Goal: Task Accomplishment & Management: Complete application form

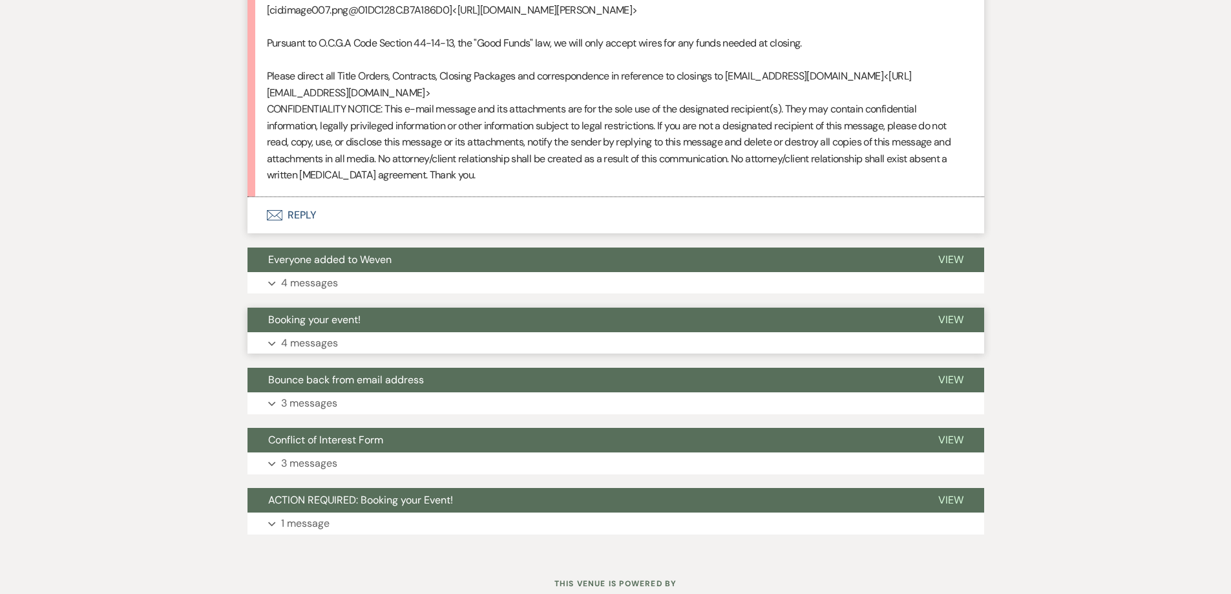
scroll to position [2509, 0]
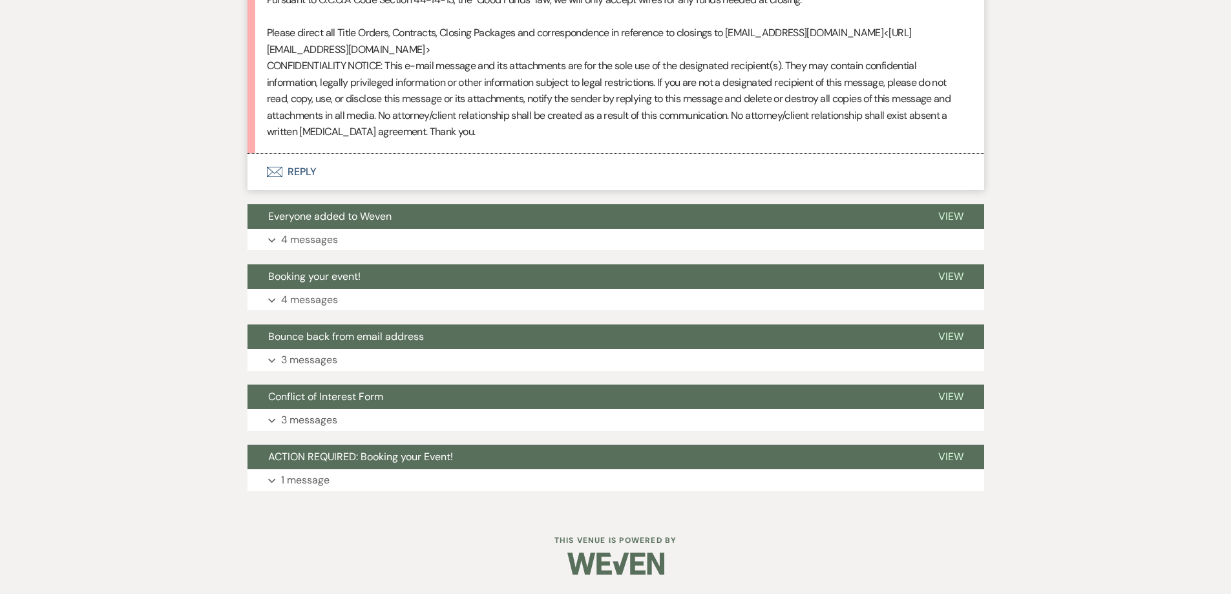
click at [465, 190] on button "Envelope Reply" at bounding box center [615, 172] width 737 height 36
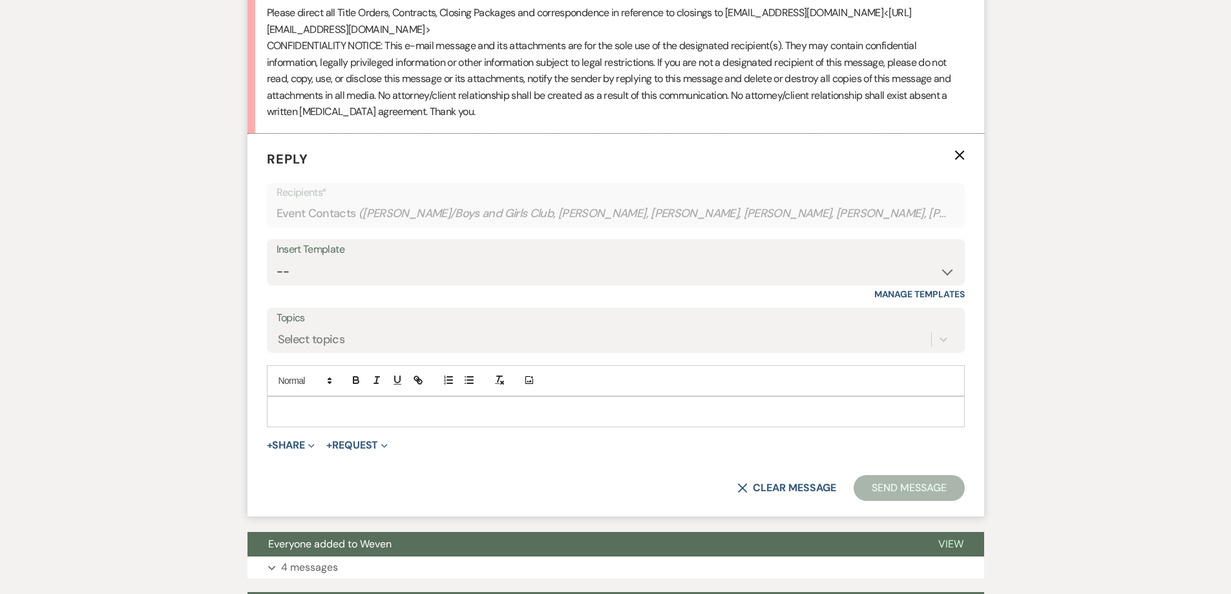
click at [509, 426] on div at bounding box center [616, 412] width 697 height 30
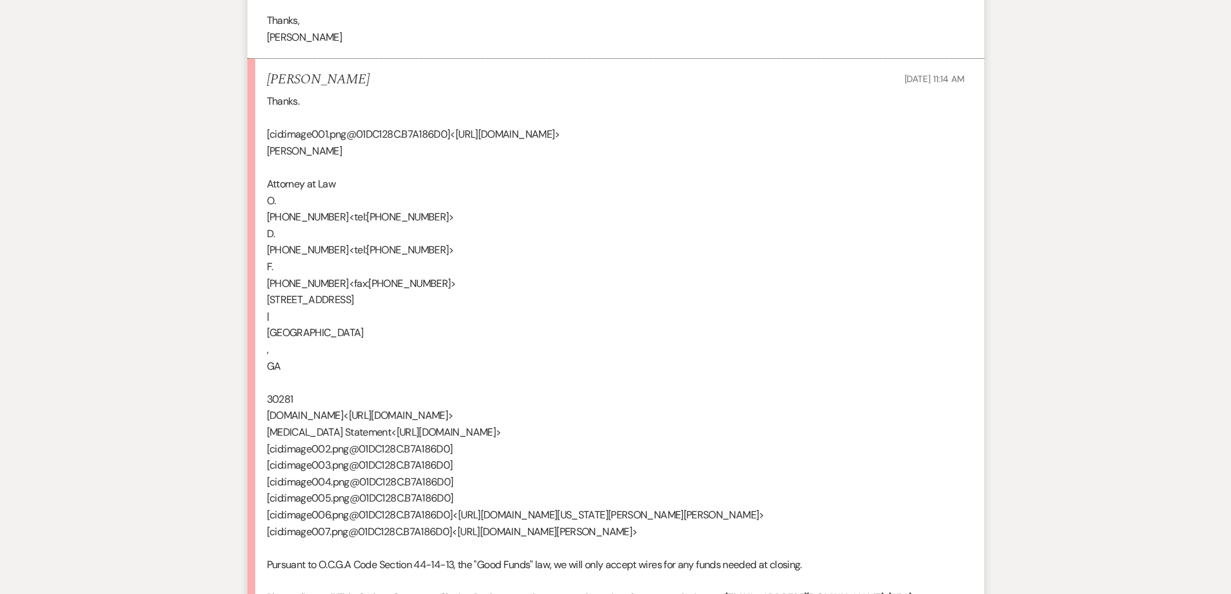
scroll to position [1734, 0]
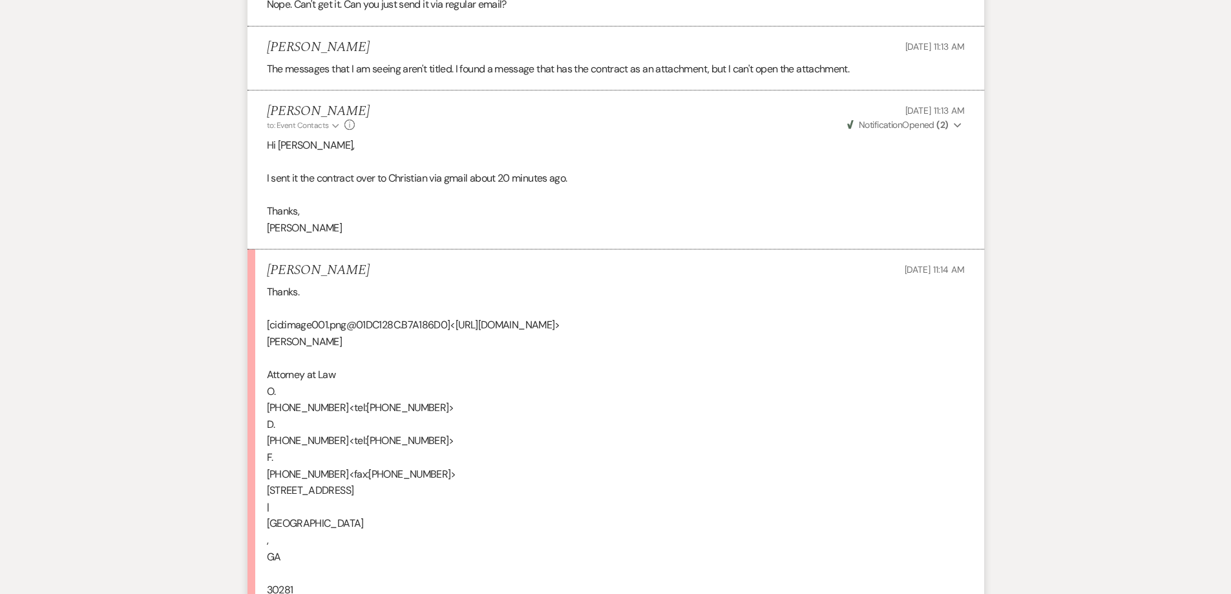
click at [956, 130] on icon "Expand" at bounding box center [958, 125] width 8 height 9
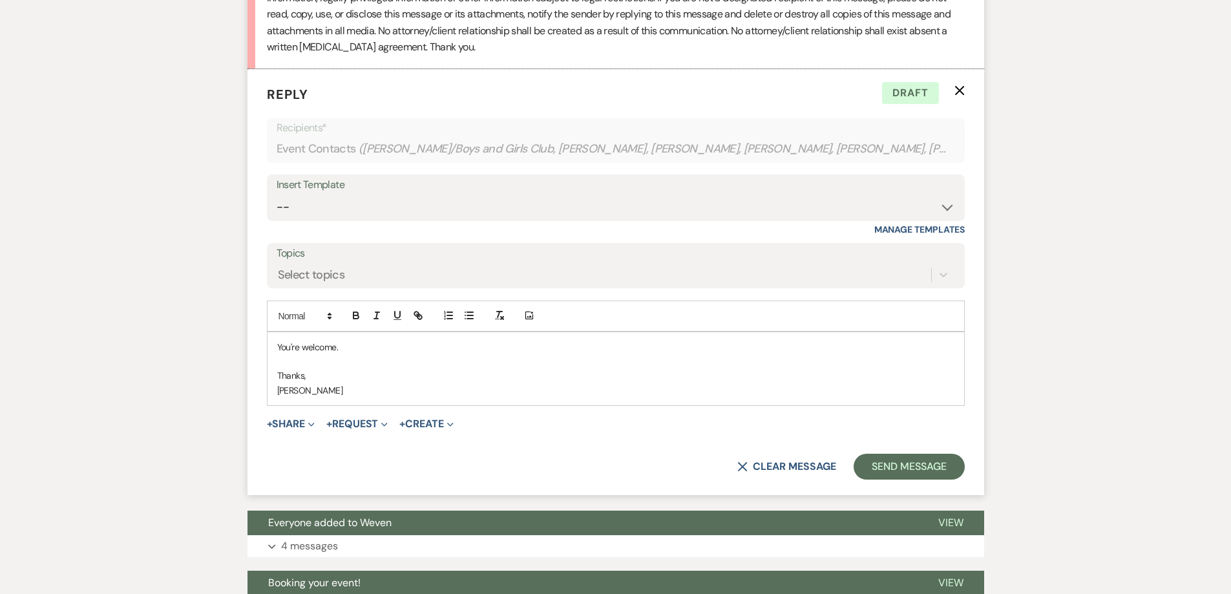
scroll to position [2703, 0]
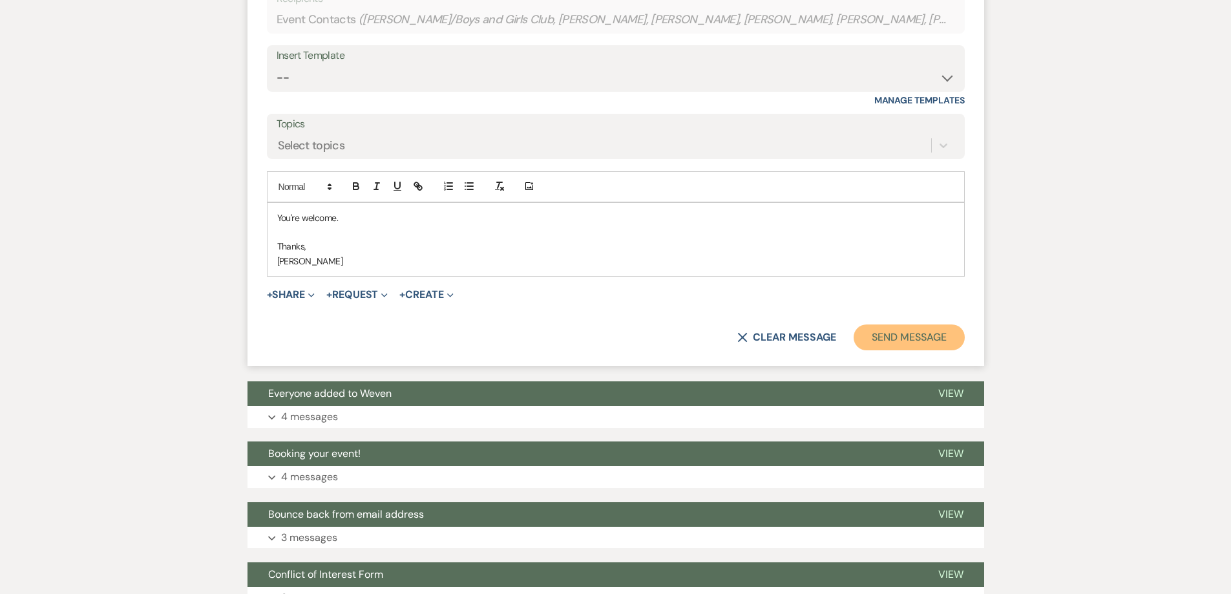
click at [912, 350] on button "Send Message" at bounding box center [909, 337] width 110 height 26
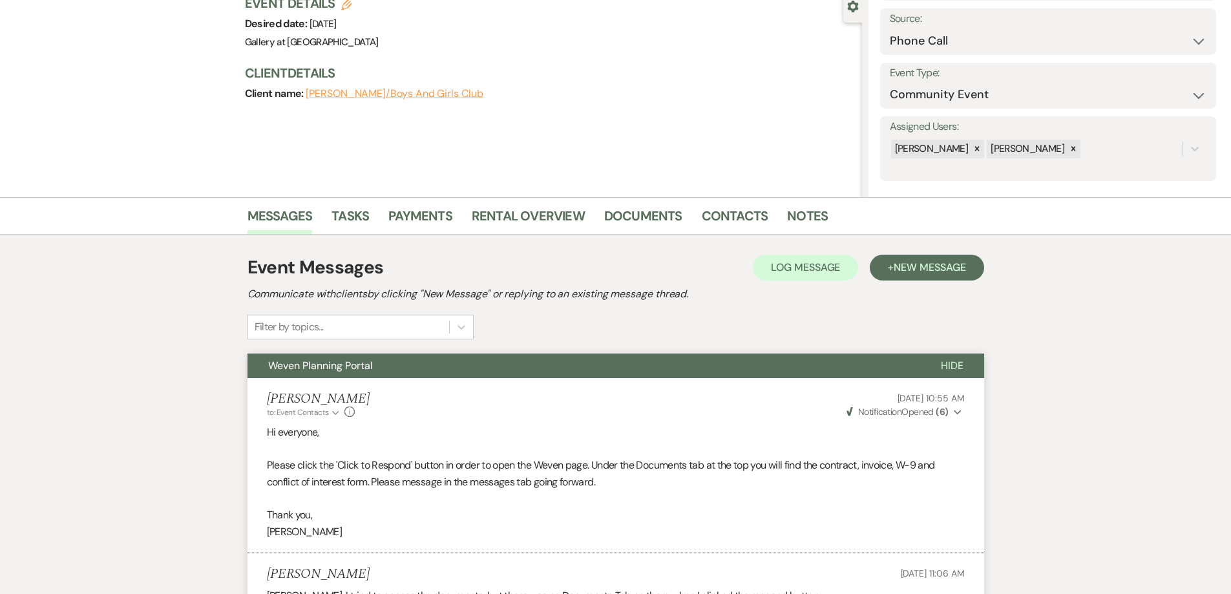
scroll to position [0, 0]
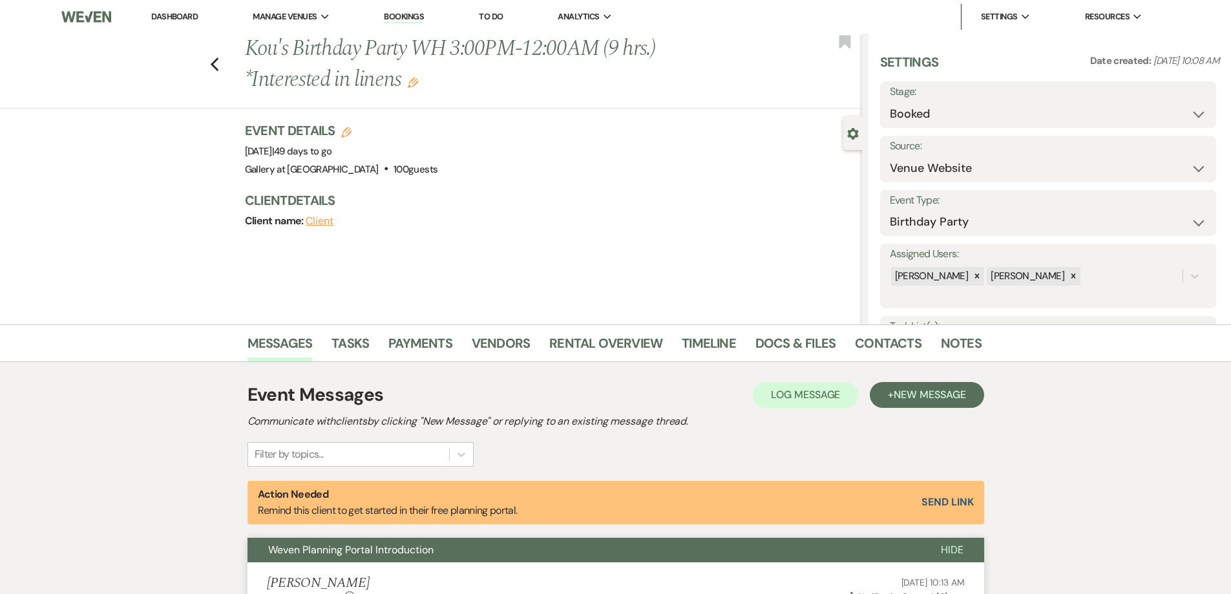
select select "5"
select select "4"
click at [177, 12] on link "Dashboard" at bounding box center [174, 16] width 47 height 11
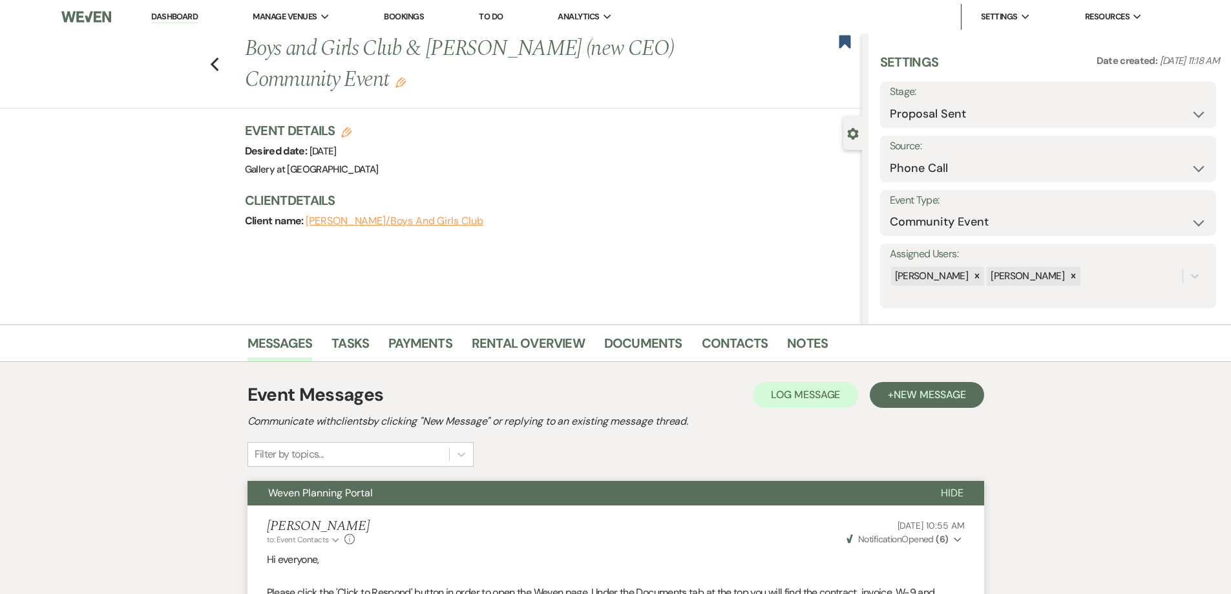
click at [181, 15] on link "Dashboard" at bounding box center [174, 17] width 47 height 12
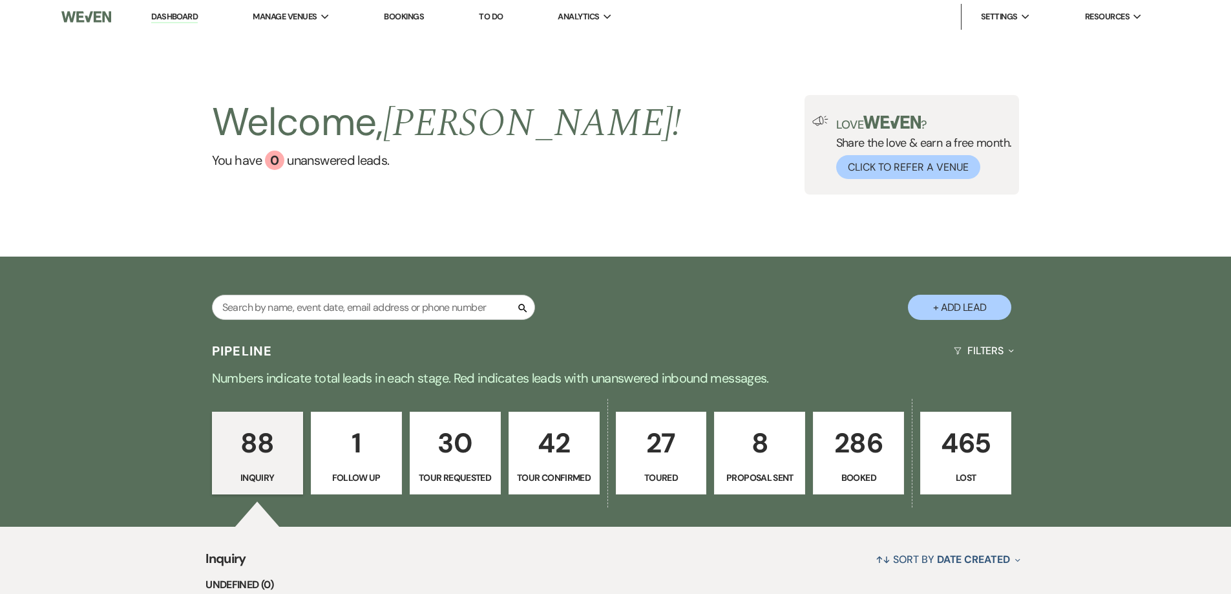
click at [971, 307] on button "+ Add Lead" at bounding box center [959, 307] width 103 height 25
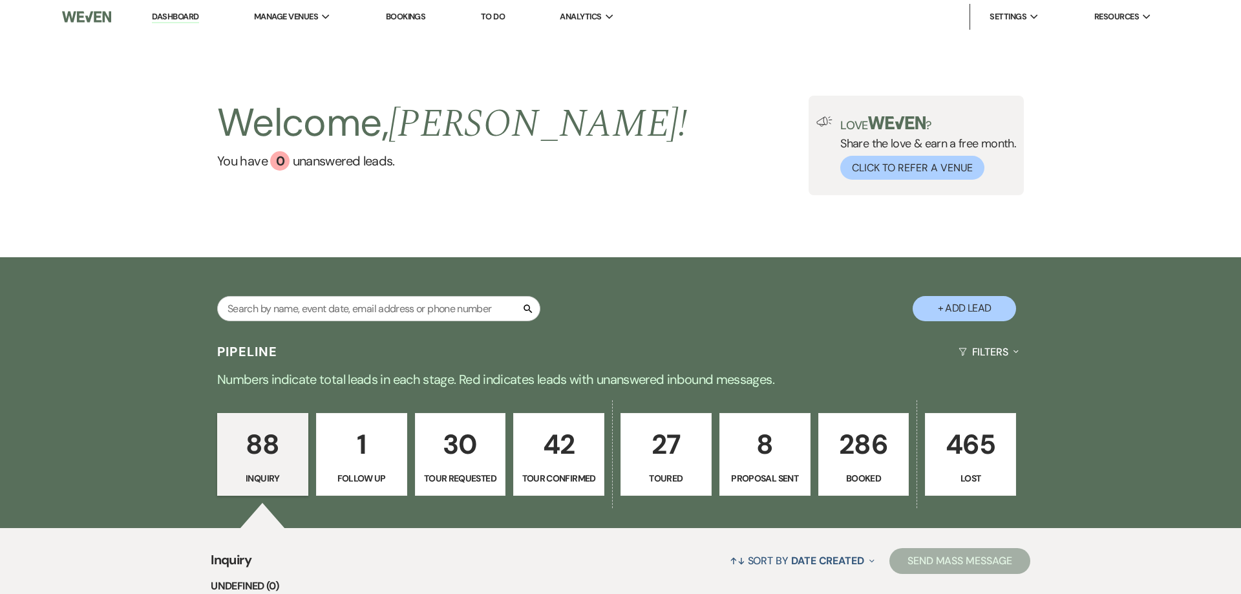
select select "733"
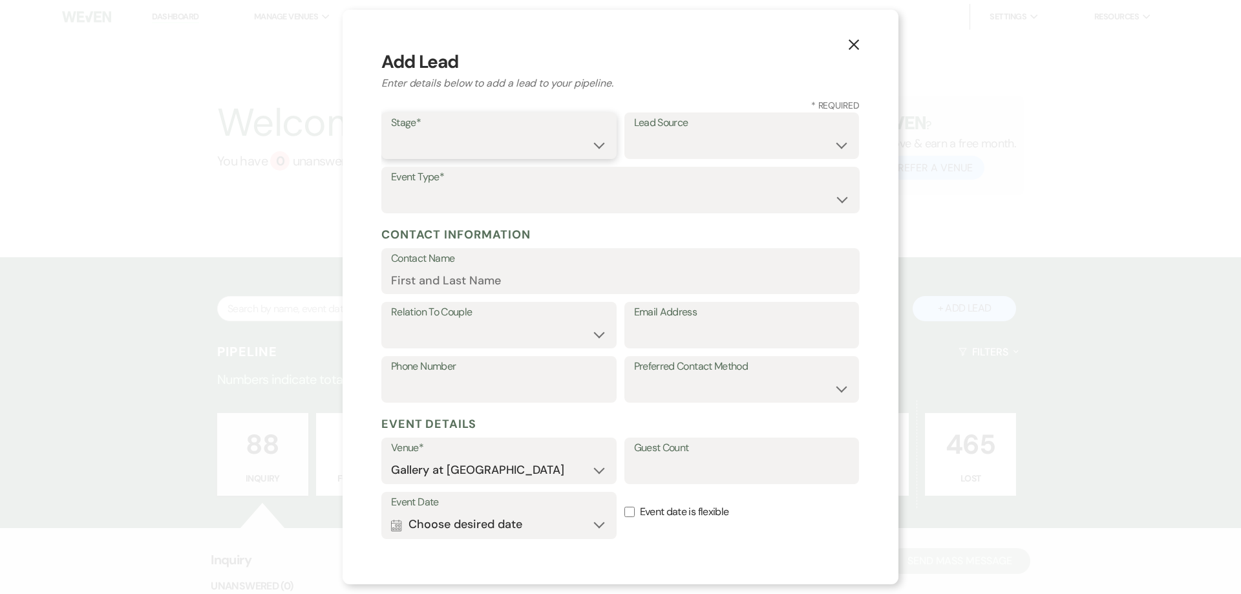
click at [548, 142] on select "Inquiry Follow Up Tour Requested Tour Confirmed Toured Proposal Sent Booked Lost" at bounding box center [499, 144] width 216 height 25
select select "4"
click at [391, 132] on select "Inquiry Follow Up Tour Requested Tour Confirmed Toured Proposal Sent Booked Lost" at bounding box center [499, 144] width 216 height 25
click at [667, 148] on select "Weven Venue Website Instagram Facebook Pinterest Google The Knot Wedding Wire H…" at bounding box center [742, 144] width 216 height 25
select select "22"
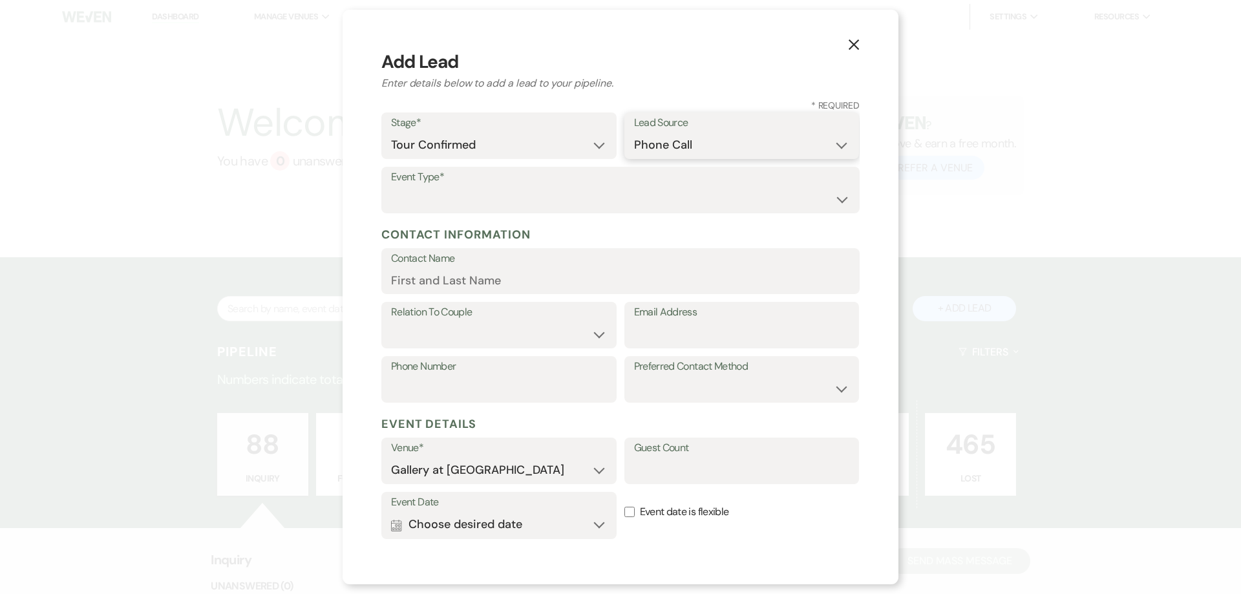
click at [634, 132] on select "Weven Venue Website Instagram Facebook Pinterest Google The Knot Wedding Wire H…" at bounding box center [742, 144] width 216 height 25
click at [494, 196] on select "Wedding Anniversary Party Baby Shower Bachelorette / Bachelor Party Birthday Pa…" at bounding box center [620, 199] width 459 height 25
select select "4"
click at [391, 187] on select "Wedding Anniversary Party Baby Shower Bachelorette / Bachelor Party Birthday Pa…" at bounding box center [620, 199] width 459 height 25
click at [487, 275] on input "Contact Name" at bounding box center [620, 280] width 459 height 25
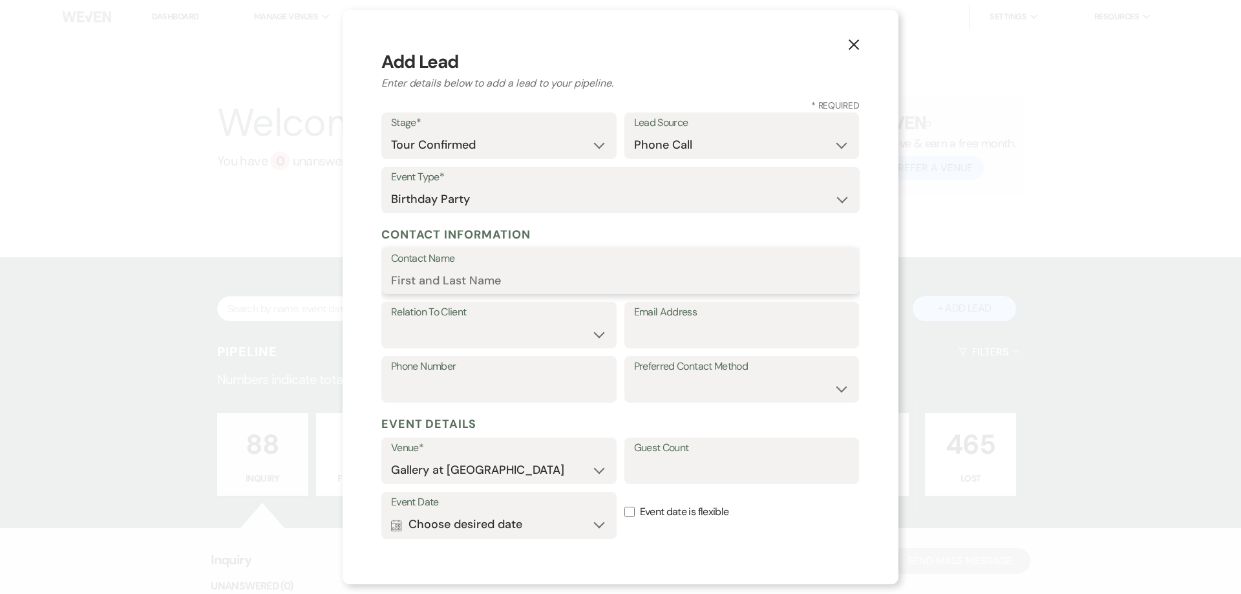
paste input "[PERSON_NAME] ([DATE]) [EMAIL_ADDRESS][DOMAIN_NAME]"
drag, startPoint x: 667, startPoint y: 282, endPoint x: 469, endPoint y: 288, distance: 197.8
click at [469, 288] on input "[PERSON_NAME] ([DATE]) [EMAIL_ADDRESS][DOMAIN_NAME]" at bounding box center [620, 280] width 459 height 25
type input "[PERSON_NAME]"
paste input "([DATE]) [EMAIL_ADDRESS][DOMAIN_NAME]"
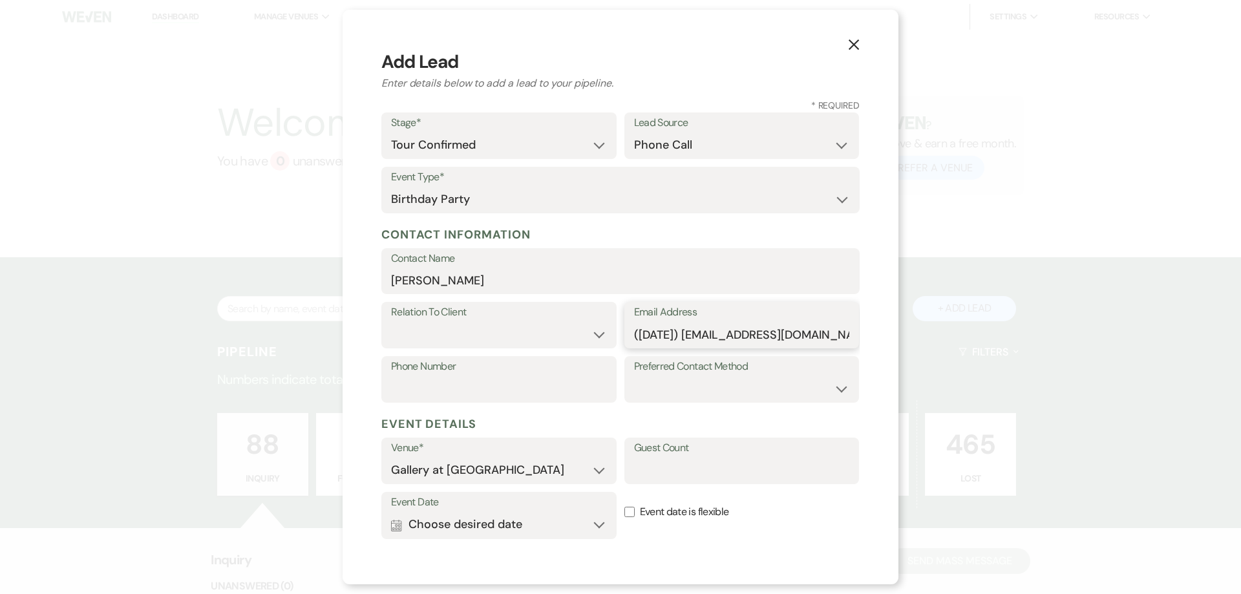
drag, startPoint x: 677, startPoint y: 332, endPoint x: 610, endPoint y: 334, distance: 66.6
click at [610, 334] on div "Relation To Client Client Event Planner Parent of Client Family Member Friend O…" at bounding box center [620, 329] width 478 height 54
type input "[EMAIL_ADDRESS][DOMAIN_NAME]"
click at [500, 326] on select "Client Event Planner Parent of Client Family Member Friend Other" at bounding box center [499, 334] width 216 height 25
select select "1"
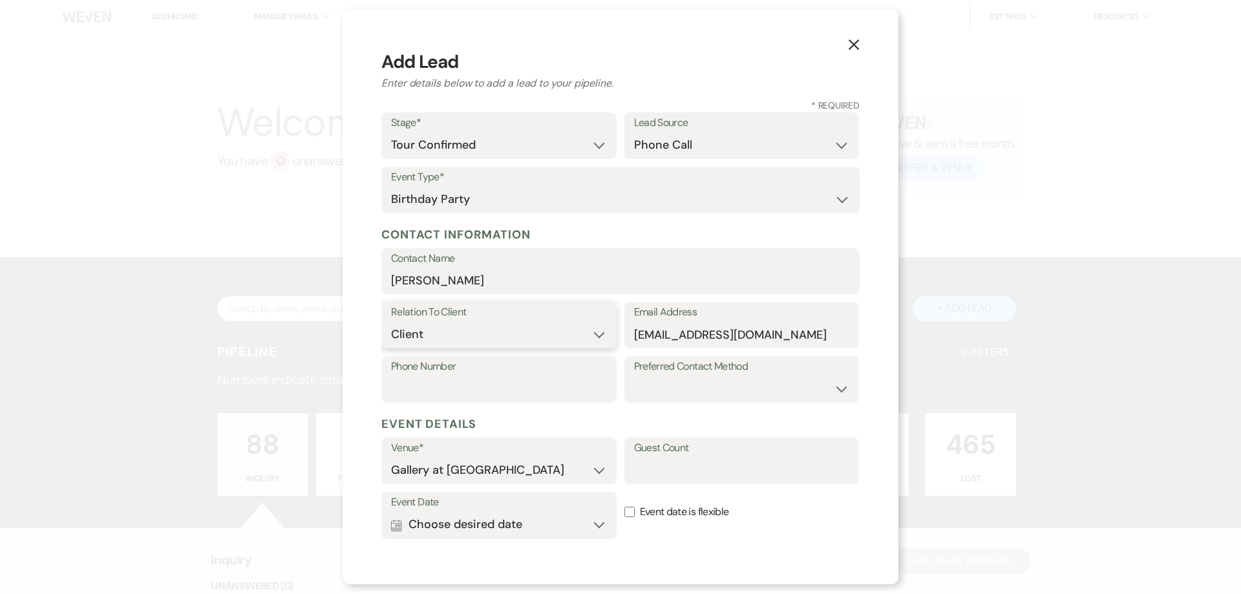
click at [391, 322] on select "Client Event Planner Parent of Client Family Member Friend Other" at bounding box center [499, 334] width 216 height 25
click at [506, 381] on input "Phone Number" at bounding box center [499, 388] width 216 height 25
click at [663, 384] on select "Email Phone Text" at bounding box center [742, 388] width 216 height 25
select select "email"
click at [634, 376] on select "Email Phone Text" at bounding box center [742, 388] width 216 height 25
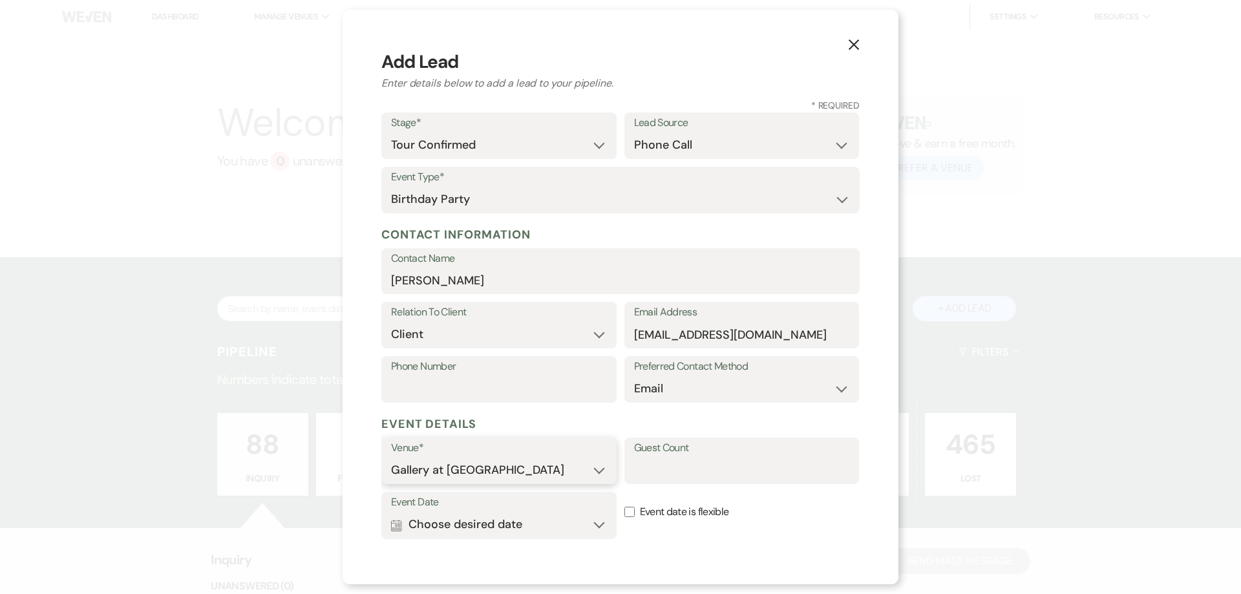
click at [517, 476] on select "Gallery at [GEOGRAPHIC_DATA]" at bounding box center [499, 469] width 216 height 25
click at [624, 496] on label "Event date is flexible" at bounding box center [741, 512] width 235 height 41
click at [624, 507] on input "Event date is flexible" at bounding box center [629, 512] width 10 height 10
click at [591, 523] on button "Calendar Choose desired date Expand" at bounding box center [499, 525] width 216 height 26
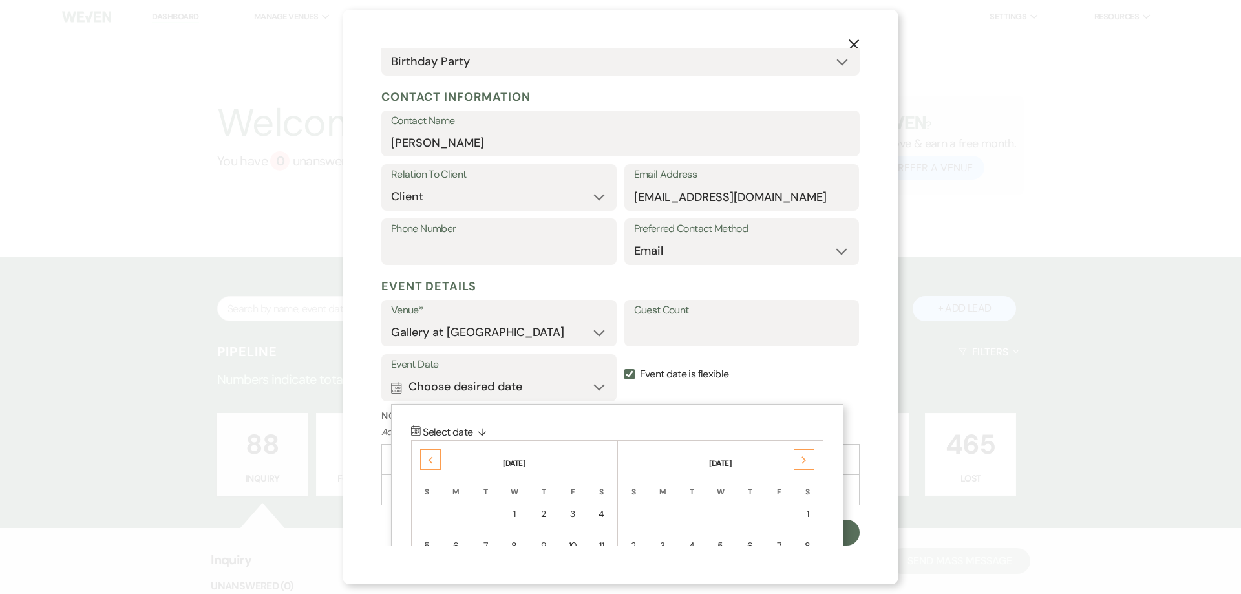
click at [624, 377] on input "Event date is flexible" at bounding box center [629, 374] width 10 height 10
checkbox input "false"
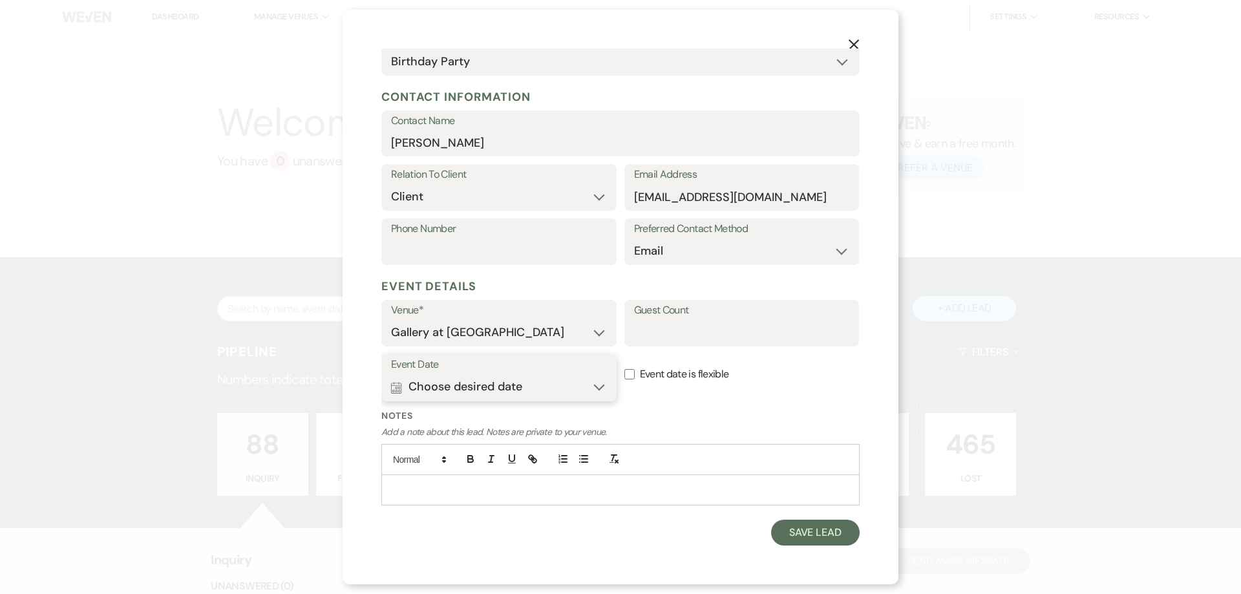
click at [573, 388] on button "Calendar Choose desired date Expand" at bounding box center [499, 387] width 216 height 26
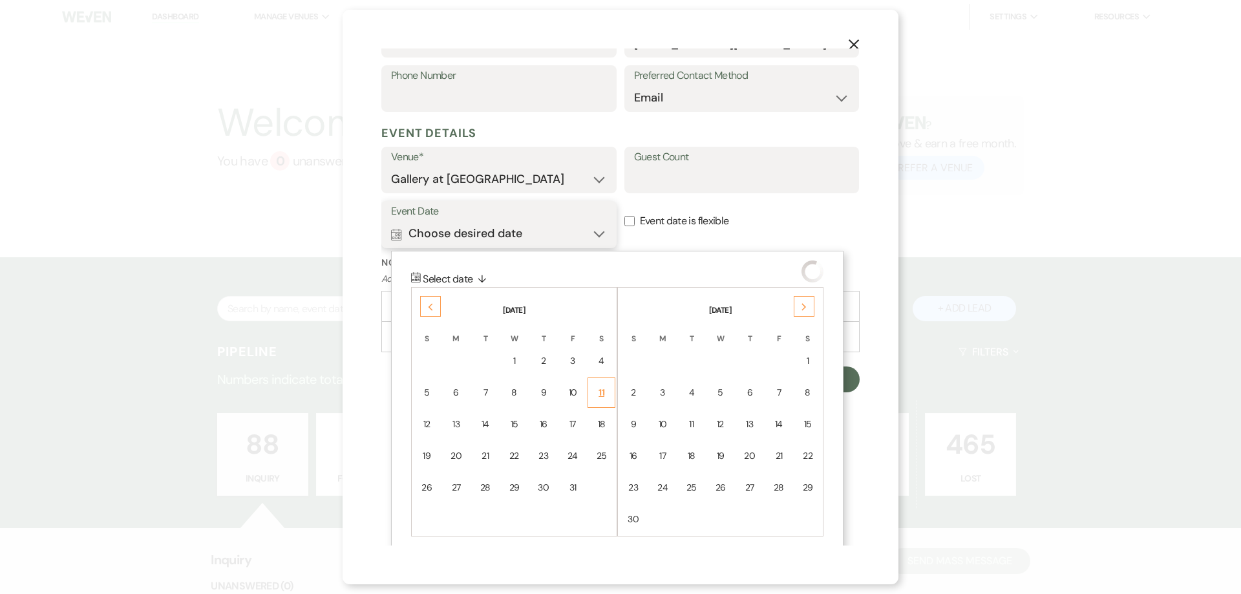
scroll to position [302, 0]
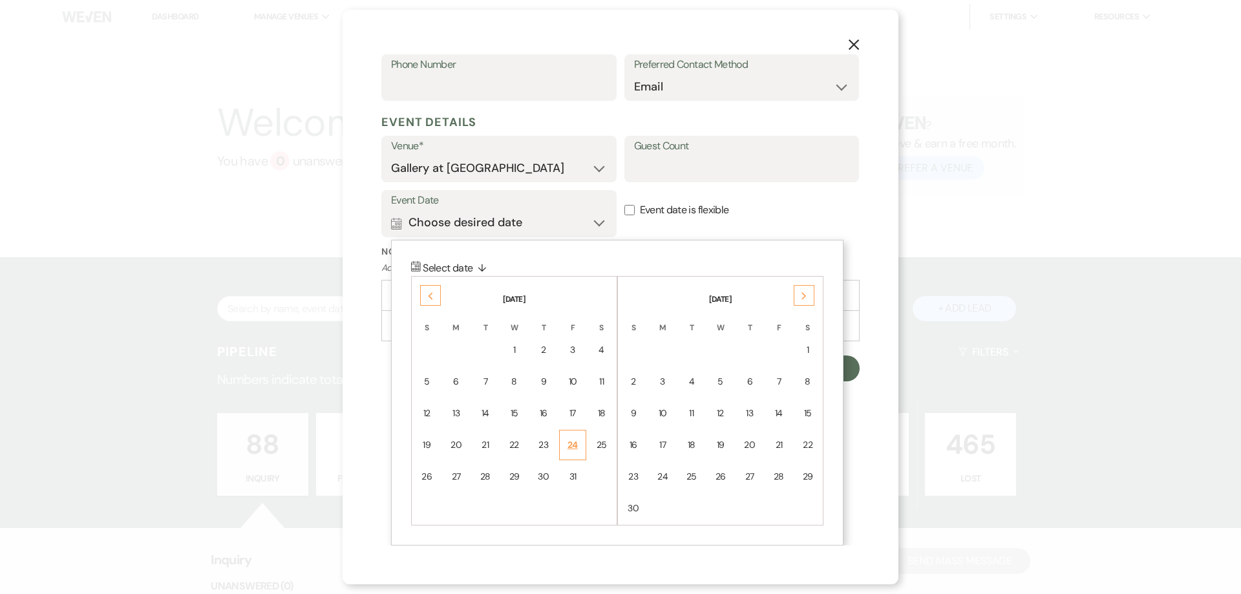
click at [574, 443] on div "24" at bounding box center [572, 445] width 11 height 14
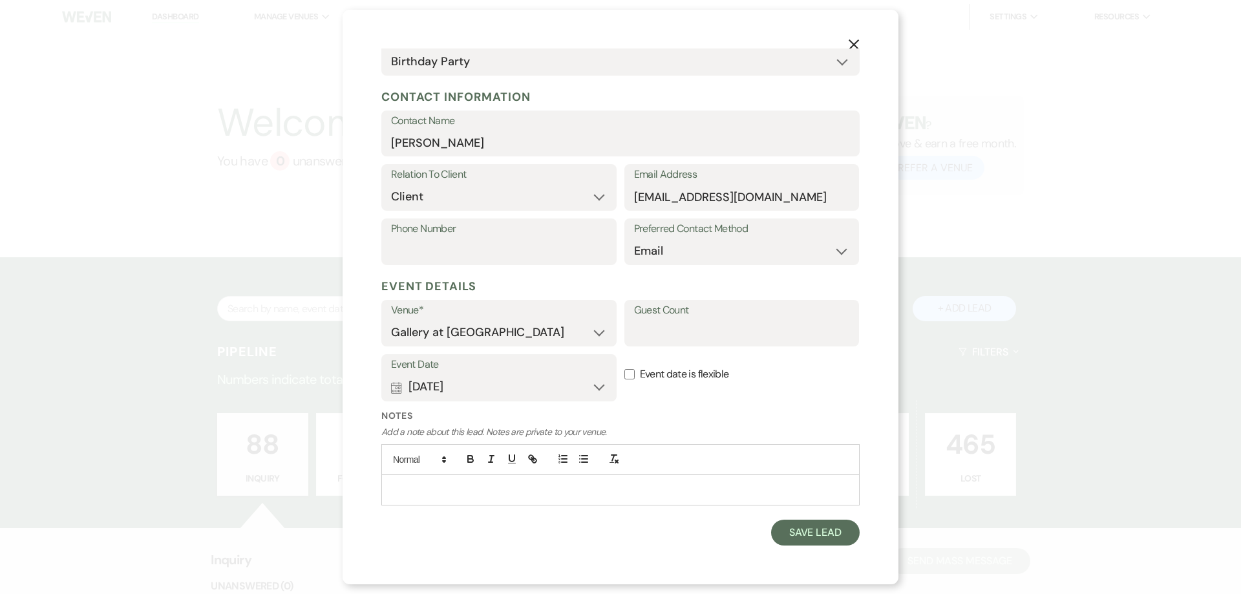
scroll to position [138, 0]
click at [792, 532] on button "Save Lead" at bounding box center [815, 532] width 89 height 26
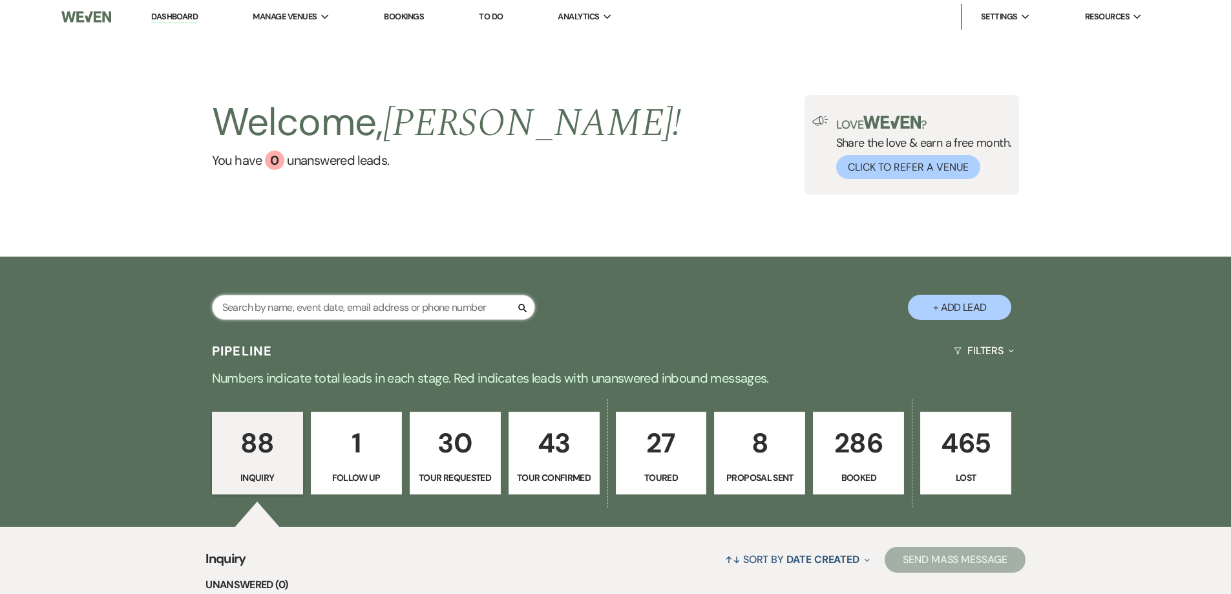
click at [416, 306] on input "text" at bounding box center [373, 307] width 323 height 25
type input "[PERSON_NAME]"
select select "4"
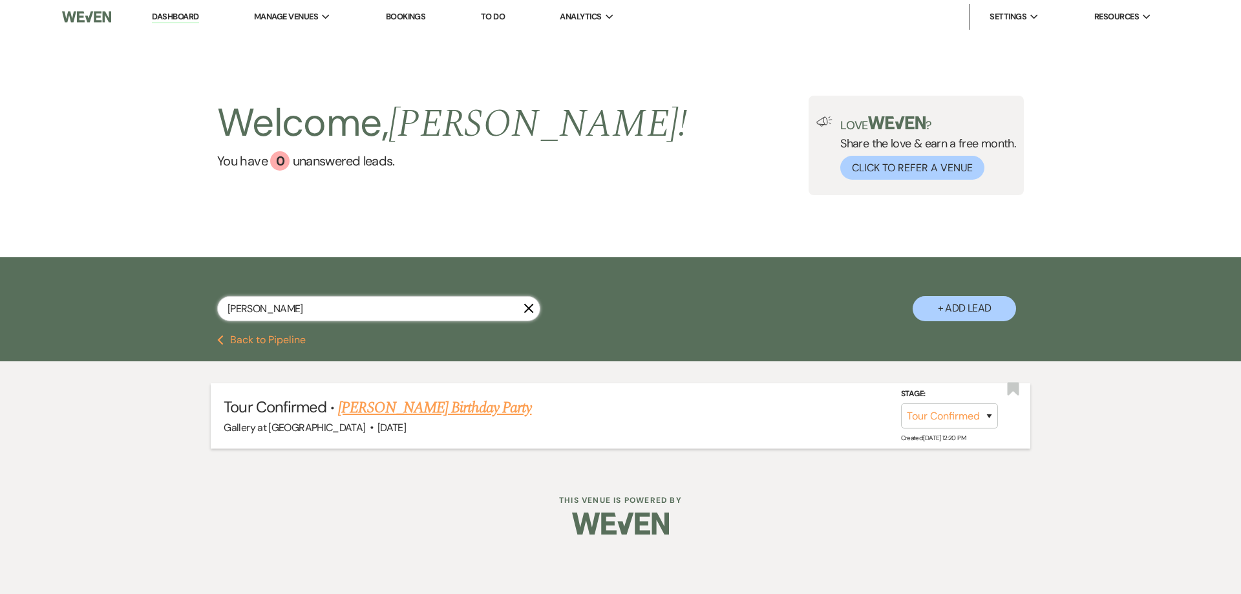
type input "[PERSON_NAME]"
click at [392, 409] on link "[PERSON_NAME] Birthday Party" at bounding box center [434, 407] width 193 height 23
select select "4"
select select "22"
select select "4"
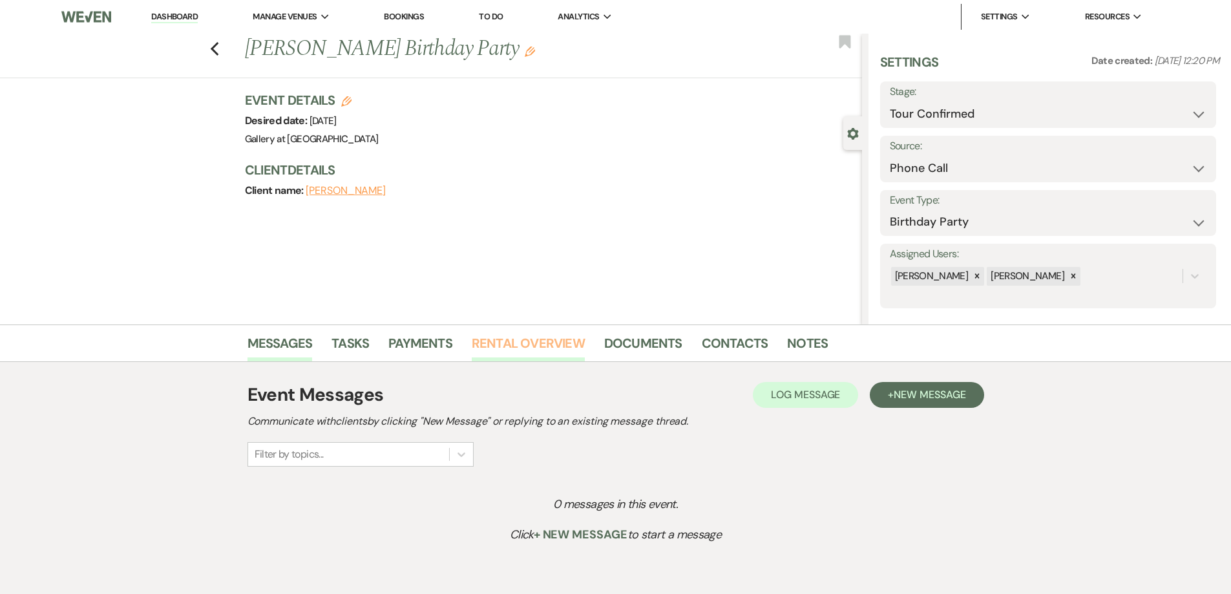
click at [526, 352] on link "Rental Overview" at bounding box center [528, 347] width 113 height 28
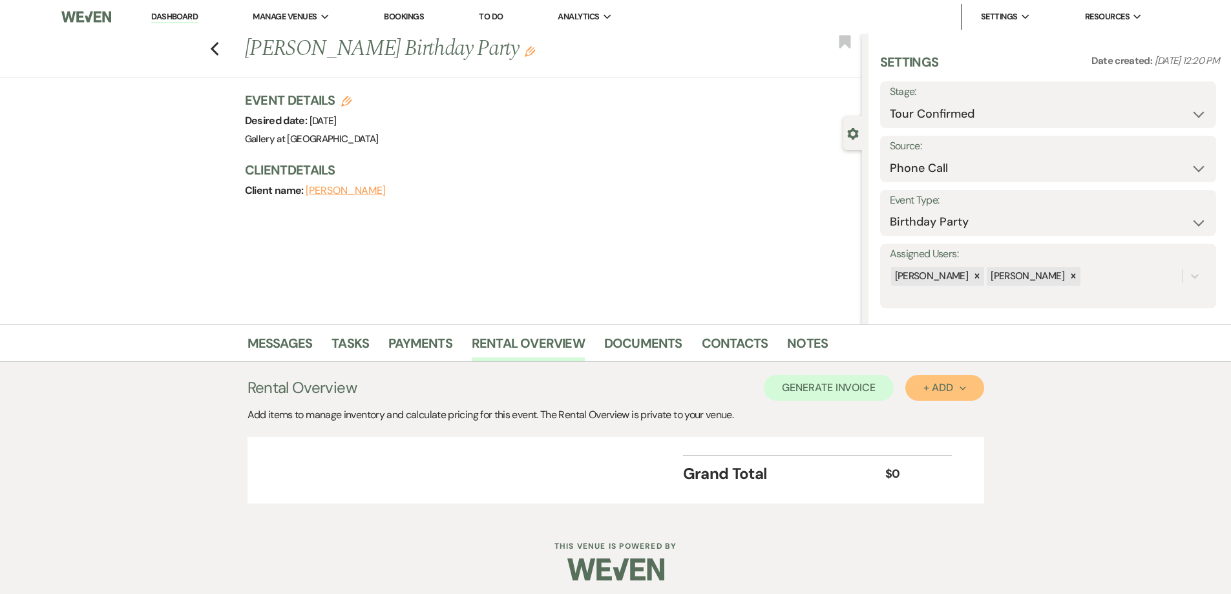
click at [930, 392] on div "+ Add Next" at bounding box center [944, 388] width 42 height 10
click at [925, 432] on button "Category" at bounding box center [939, 437] width 68 height 20
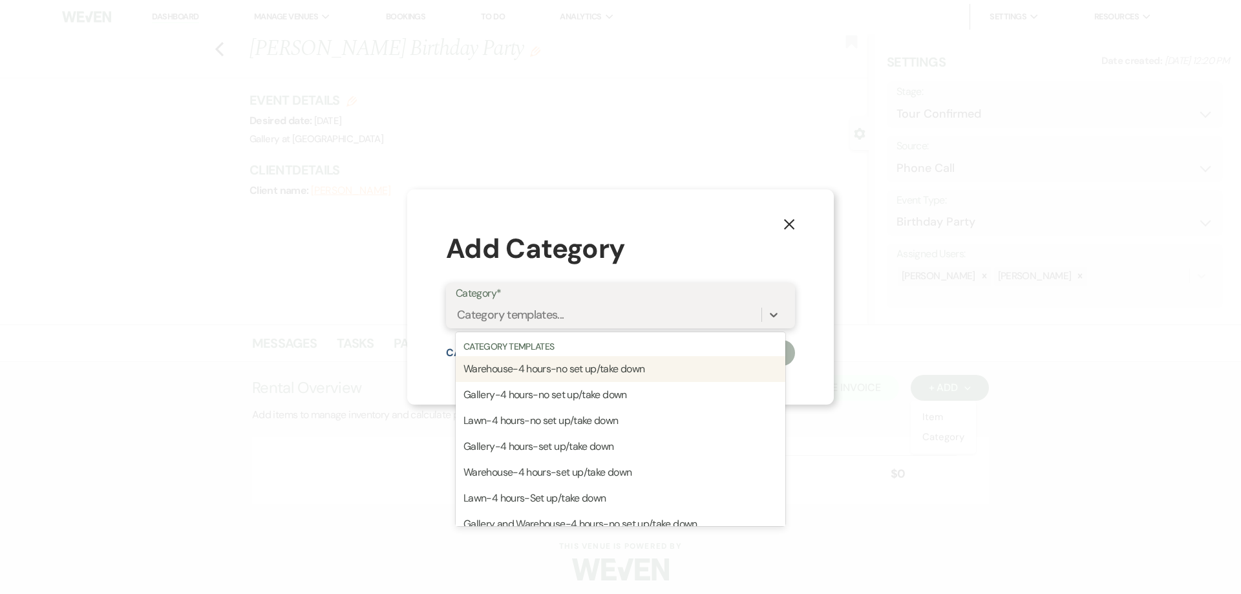
click at [582, 316] on div "Category templates..." at bounding box center [609, 315] width 306 height 23
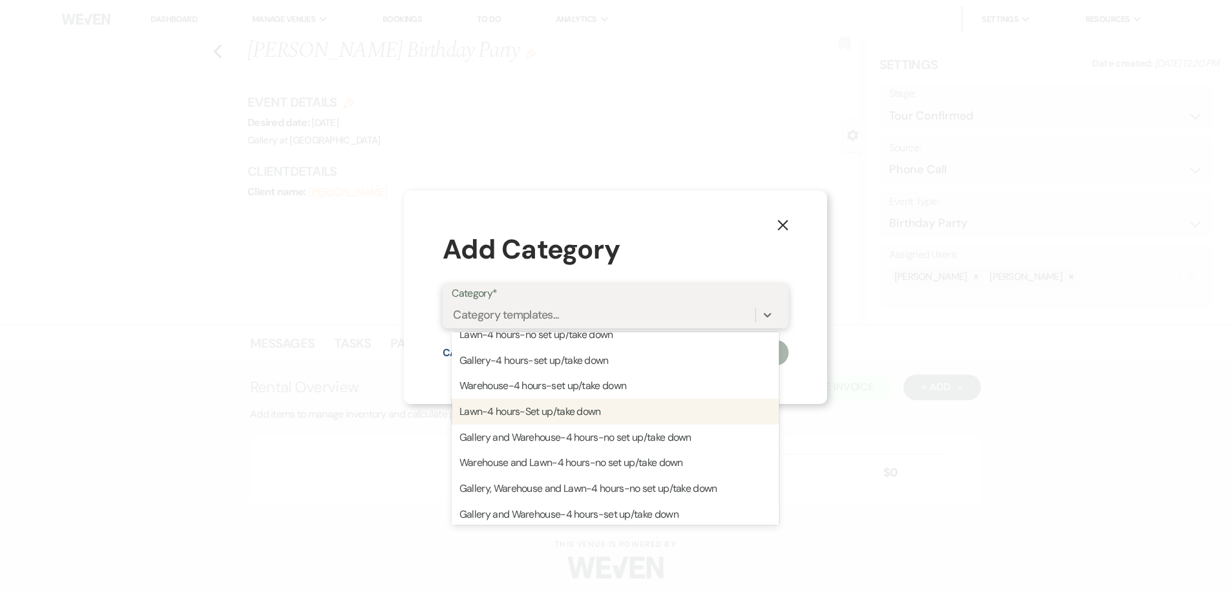
scroll to position [65, 0]
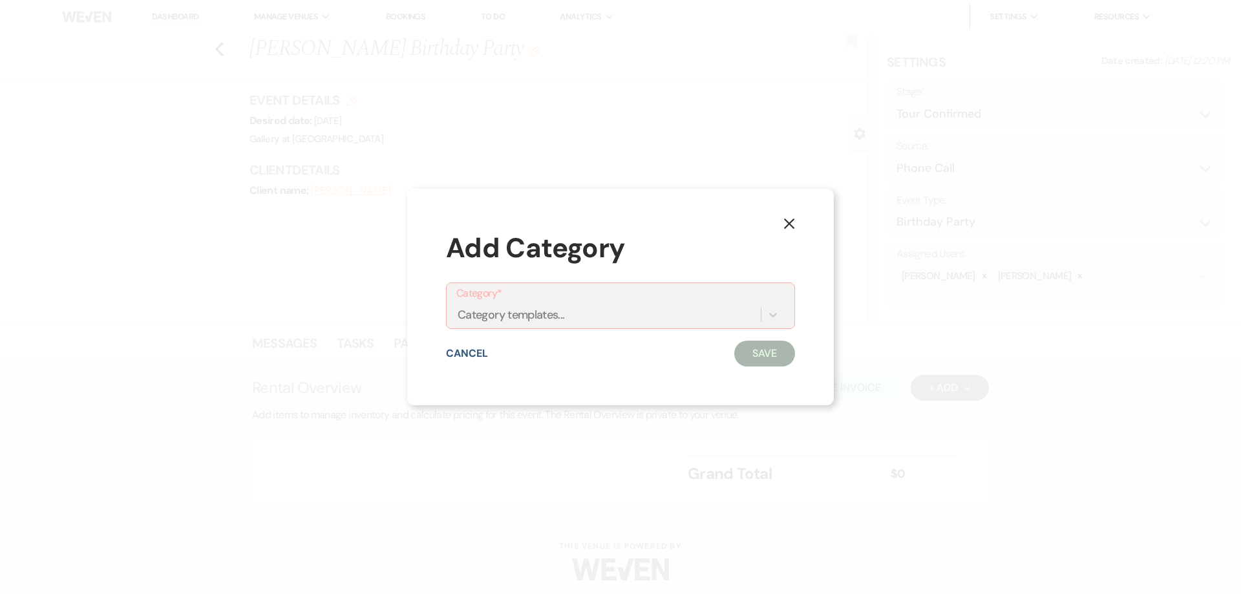
click at [786, 229] on icon "X" at bounding box center [789, 224] width 12 height 12
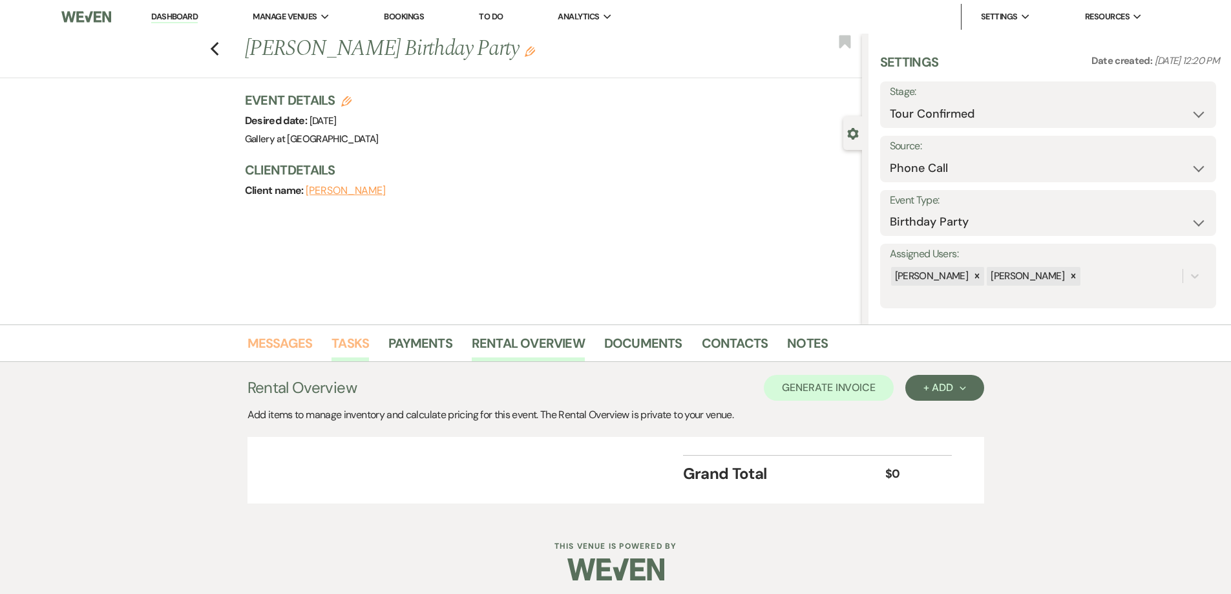
click at [294, 346] on link "Messages" at bounding box center [279, 347] width 65 height 28
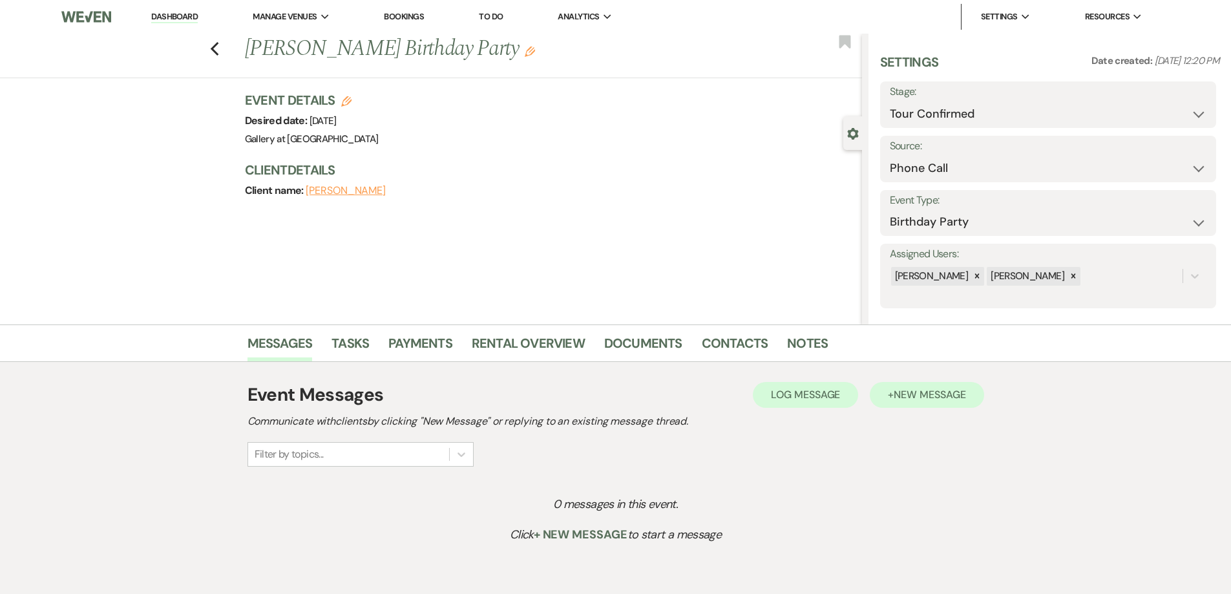
click at [896, 379] on div "Event Messages Log Log Message + New Message Communicate with clients by clicki…" at bounding box center [615, 474] width 737 height 198
click at [907, 400] on span "New Message" at bounding box center [930, 395] width 72 height 14
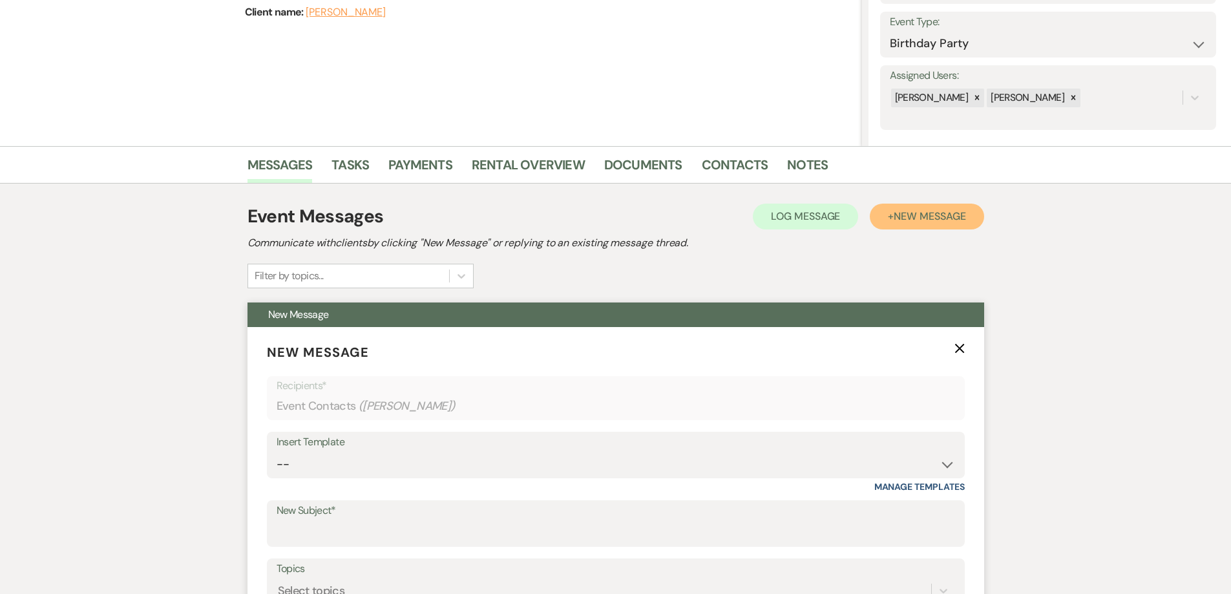
scroll to position [194, 0]
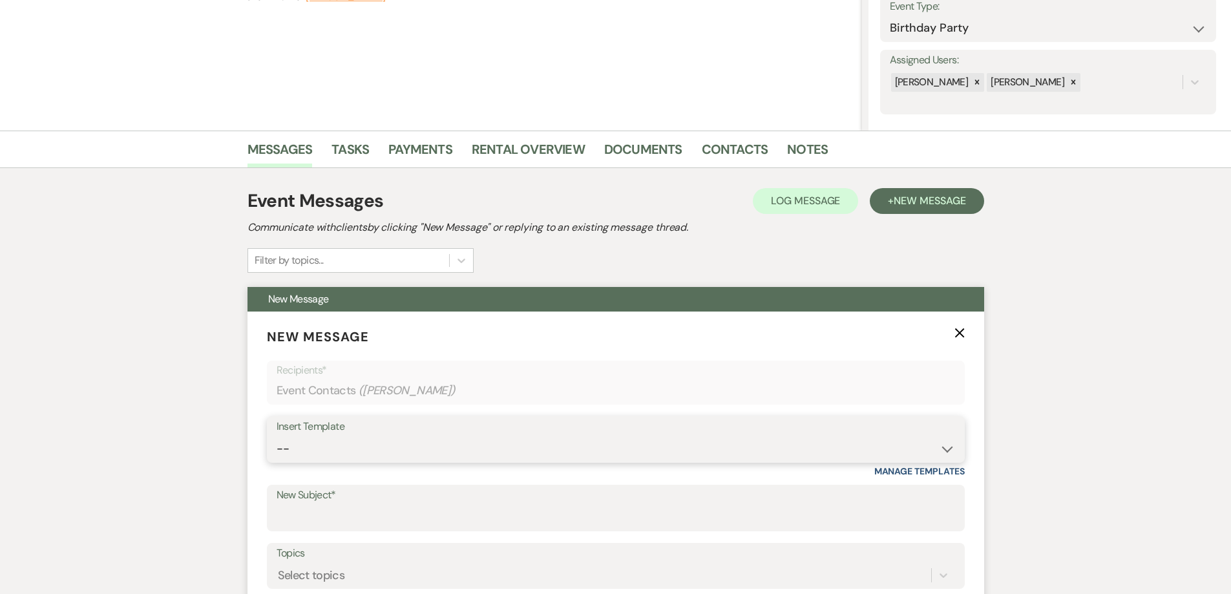
click at [633, 448] on select "-- Initial Inquiry Response-DATE IS AVAILABLE Initial Inquiry Response-DATE NOT…" at bounding box center [616, 448] width 678 height 25
select select "2560"
click at [277, 436] on select "-- Initial Inquiry Response-DATE IS AVAILABLE Initial Inquiry Response-DATE NOT…" at bounding box center [616, 448] width 678 height 25
type input "Gallery at [GEOGRAPHIC_DATA]-Venue information"
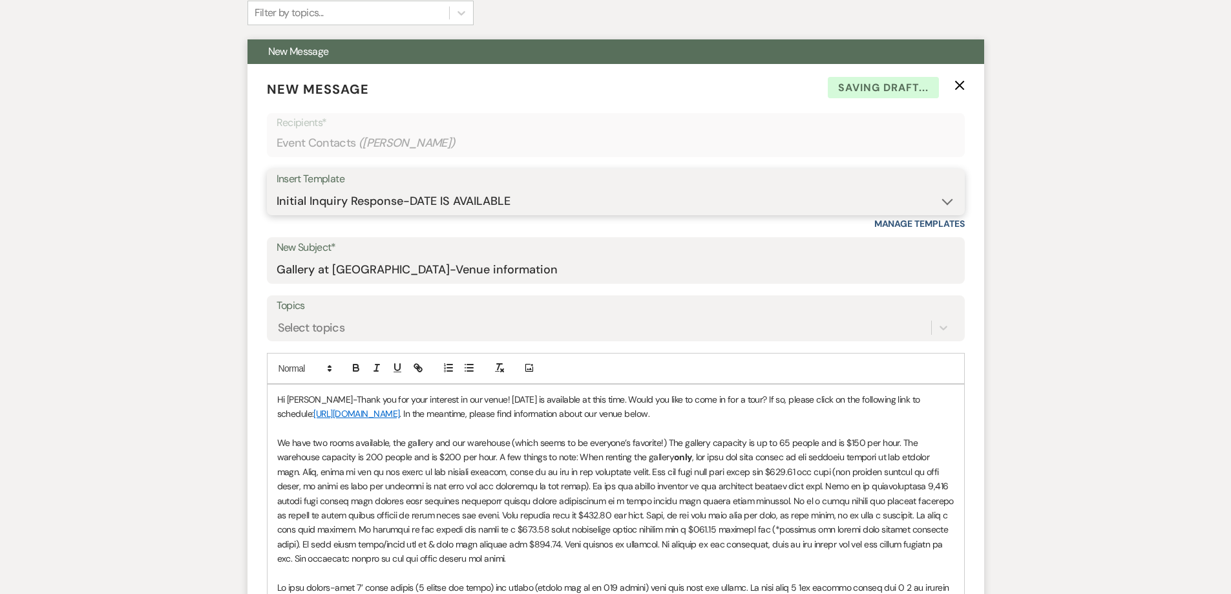
scroll to position [452, 0]
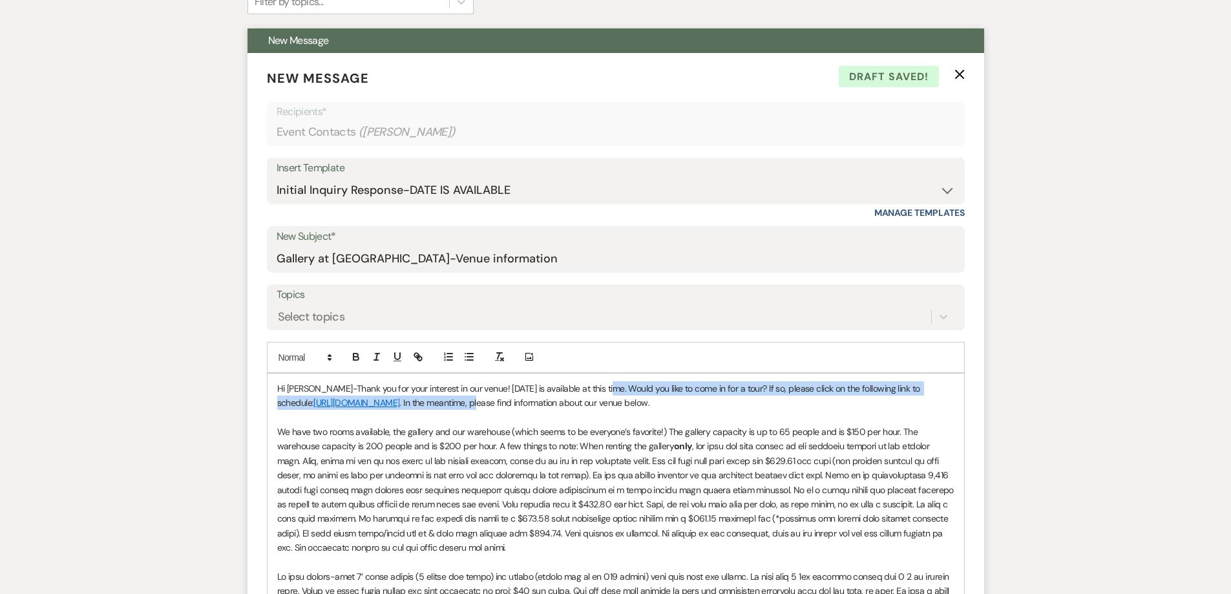
drag, startPoint x: 606, startPoint y: 386, endPoint x: 505, endPoint y: 402, distance: 102.0
click at [505, 402] on p "Hi [PERSON_NAME]-Thank you for your interest in our venue! [DATE] is available …" at bounding box center [615, 395] width 677 height 29
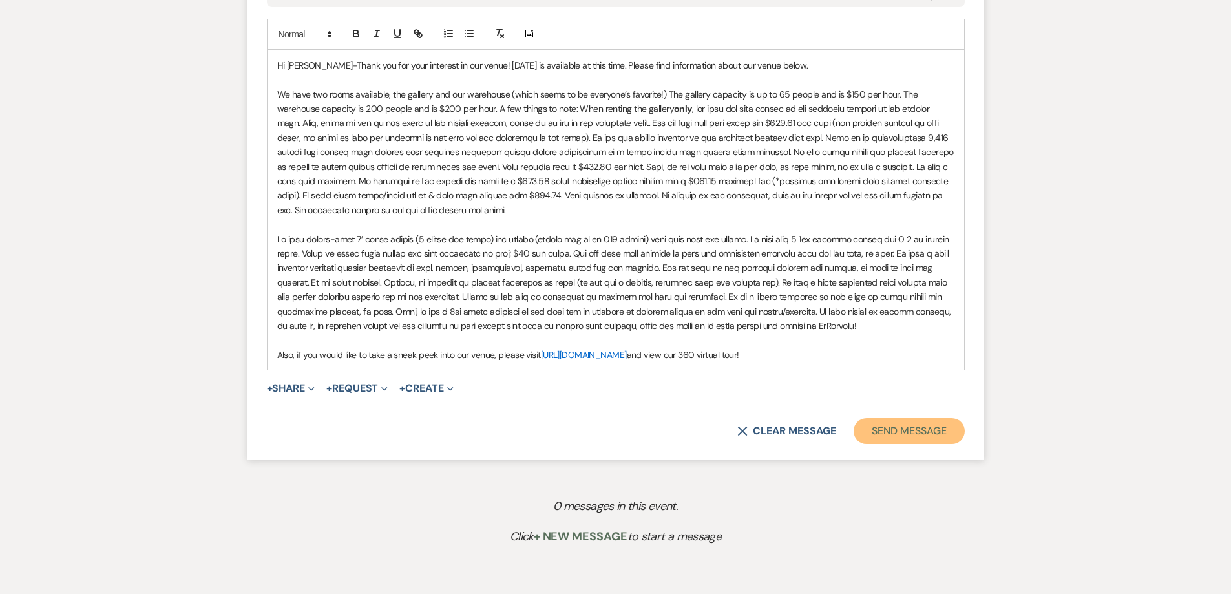
click at [896, 426] on button "Send Message" at bounding box center [909, 431] width 110 height 26
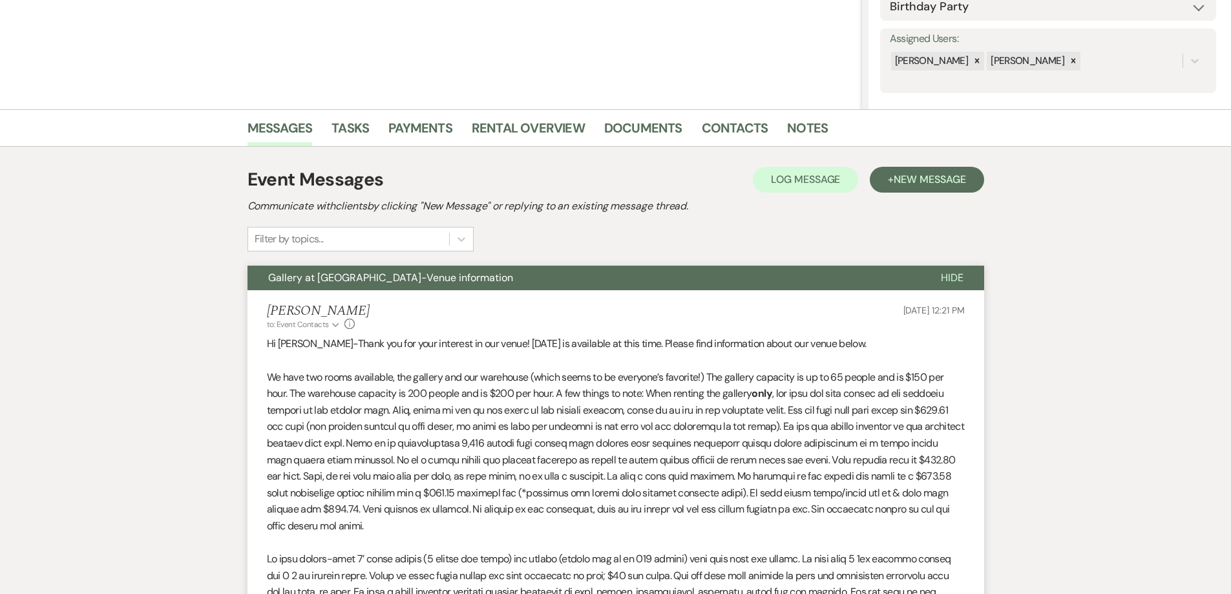
scroll to position [0, 0]
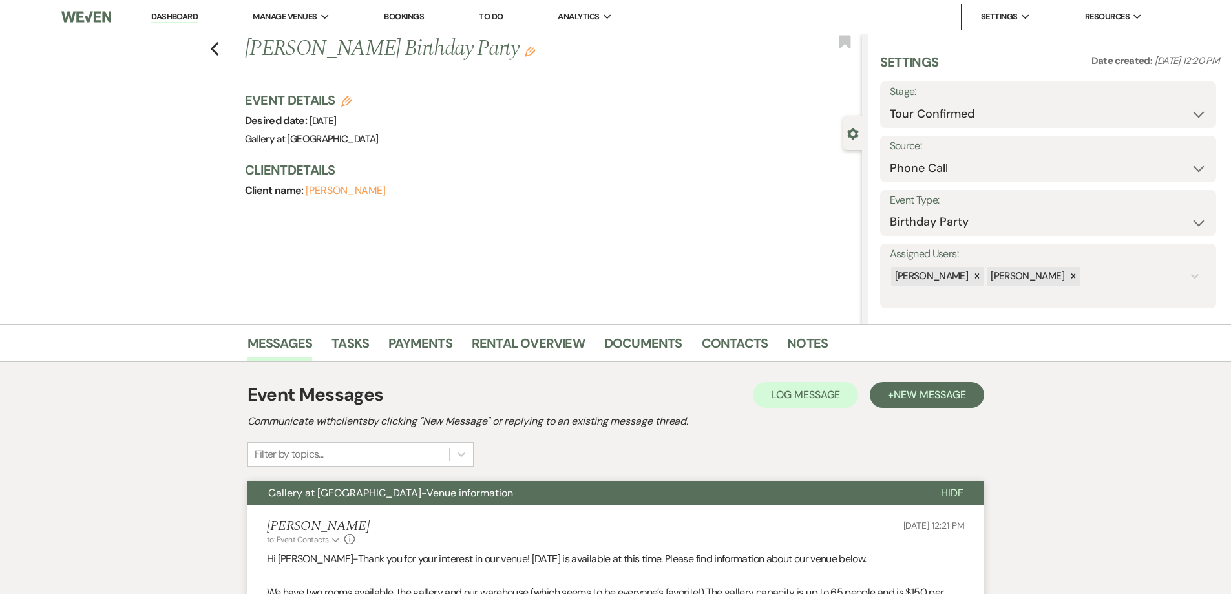
click at [187, 14] on link "Dashboard" at bounding box center [174, 17] width 47 height 12
